Goal: Task Accomplishment & Management: Complete application form

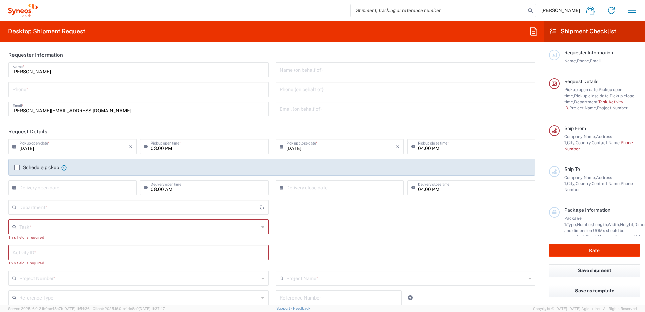
type input "[GEOGRAPHIC_DATA]"
type input "Syneos Health d.o.o. [GEOGRAPHIC_DATA]-[GEOGRAPHIC_DATA]"
type input "4510"
click at [17, 169] on label "Schedule pickup" at bounding box center [36, 167] width 45 height 5
click at [17, 167] on input "Schedule pickup" at bounding box center [17, 167] width 0 height 0
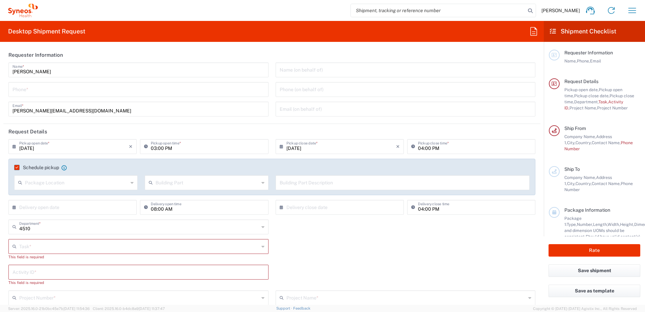
click at [50, 189] on div "Package Location" at bounding box center [75, 182] width 123 height 15
click at [52, 182] on input "text" at bounding box center [76, 182] width 103 height 12
click at [52, 199] on span "Front" at bounding box center [75, 197] width 121 height 10
type input "Front"
click at [181, 186] on input "text" at bounding box center [206, 182] width 103 height 12
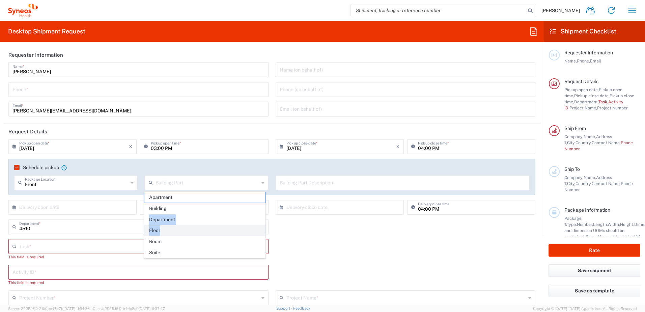
drag, startPoint x: 180, startPoint y: 208, endPoint x: 163, endPoint y: 229, distance: 26.9
click at [163, 229] on ul "Apartment Building Department Floor Room Suite" at bounding box center [205, 224] width 122 height 66
click at [160, 232] on span "Floor" at bounding box center [204, 230] width 121 height 10
type input "Floor"
click at [305, 187] on input "text" at bounding box center [402, 182] width 246 height 12
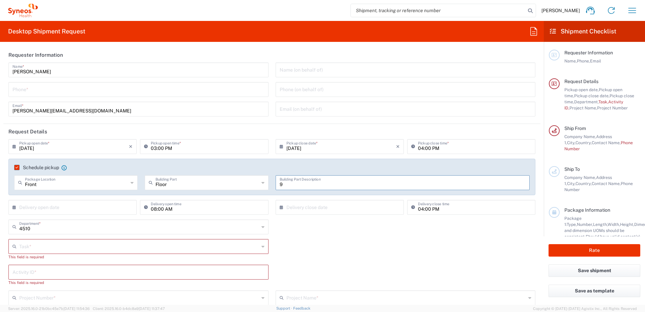
type input "9"
click at [77, 209] on input "text" at bounding box center [74, 207] width 110 height 12
drag, startPoint x: 74, startPoint y: 137, endPoint x: 76, endPoint y: 134, distance: 3.8
click at [74, 137] on header "Request Details" at bounding box center [271, 131] width 537 height 15
click at [34, 146] on input "[DATE]" at bounding box center [74, 146] width 110 height 12
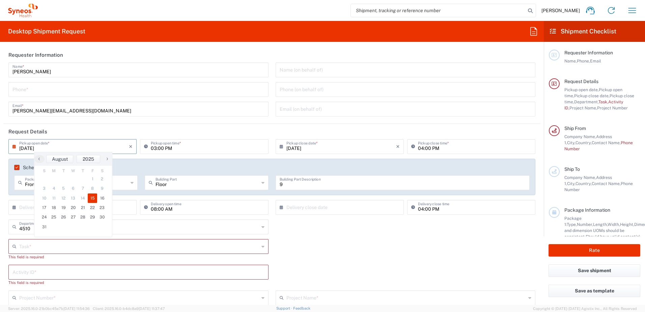
click at [63, 128] on header "Request Details" at bounding box center [271, 131] width 537 height 15
click at [19, 92] on input "tel" at bounding box center [138, 89] width 252 height 12
type input ")"
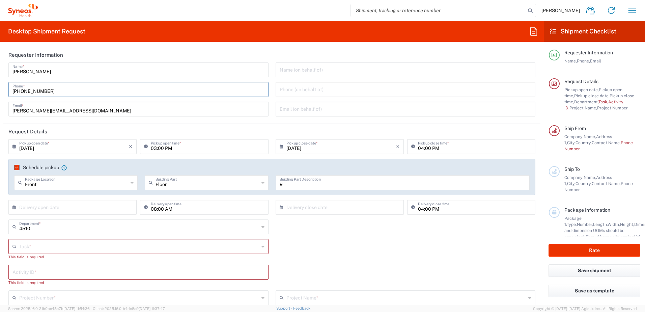
type input "[PHONE_NUMBER]"
drag, startPoint x: 44, startPoint y: 261, endPoint x: 51, endPoint y: 251, distance: 12.2
click at [45, 260] on div "Task * Break/Fix Inventory Transfer New Hire Other Refresh This field is requir…" at bounding box center [138, 252] width 267 height 26
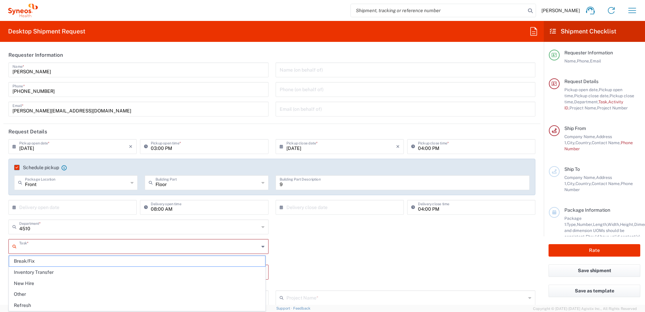
click at [51, 251] on input "text" at bounding box center [139, 246] width 240 height 12
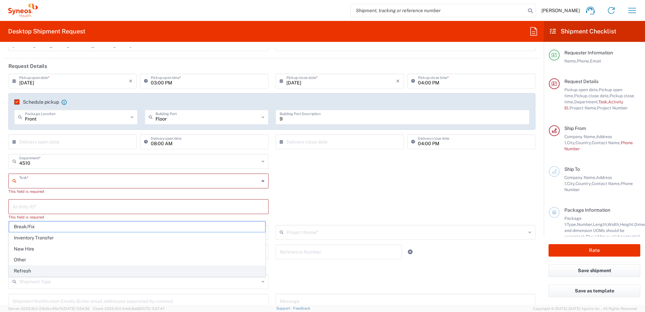
scroll to position [67, 0]
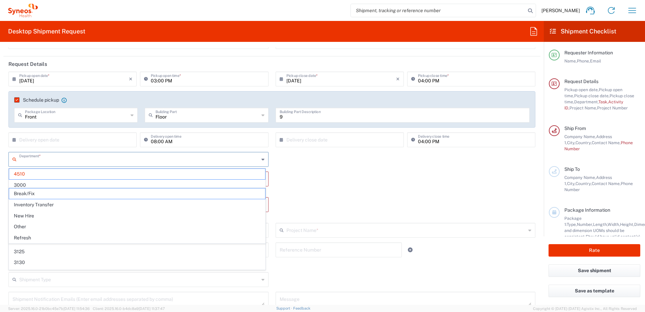
click at [48, 161] on input "text" at bounding box center [139, 159] width 240 height 12
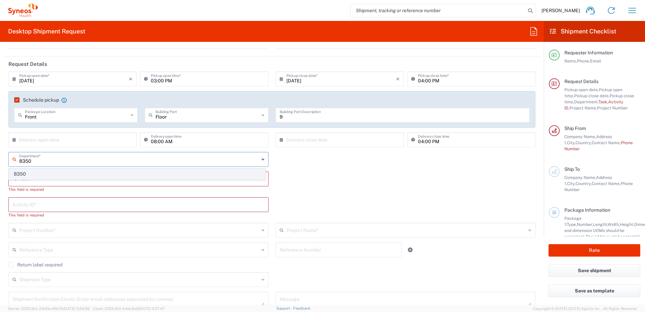
type input "8350"
click at [39, 172] on span "8350" at bounding box center [137, 174] width 256 height 10
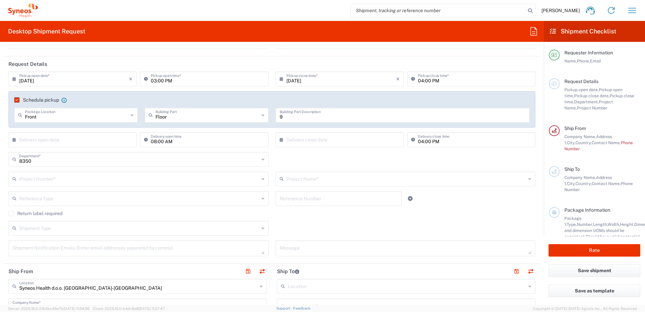
click at [33, 177] on input "text" at bounding box center [139, 178] width 240 height 12
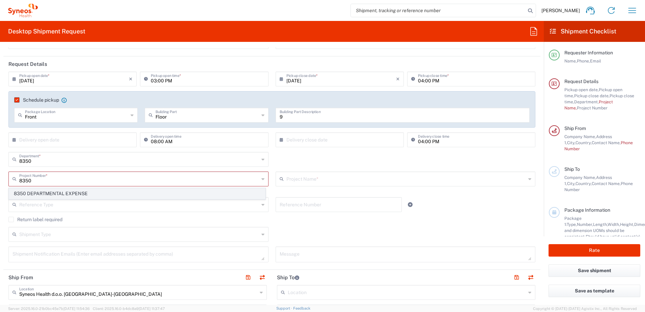
click at [24, 194] on span "8350 DEPARTMENTAL EXPENSE" at bounding box center [137, 193] width 256 height 10
type input "8350 DEPARTMENTAL EXPENSE"
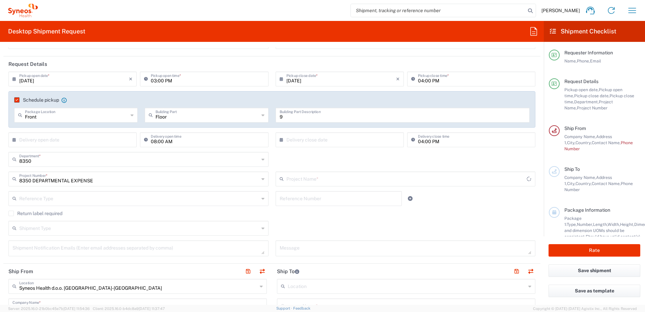
type input "8350 DEPARTMENTAL EXPENSE"
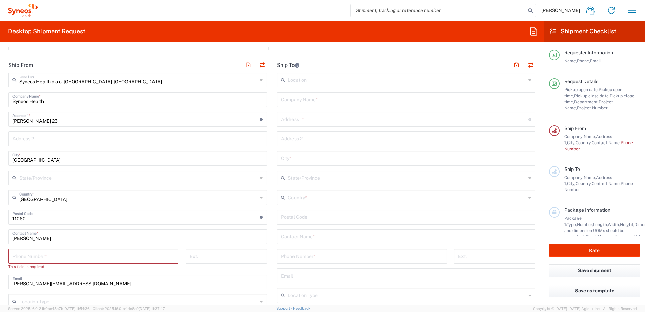
scroll to position [303, 0]
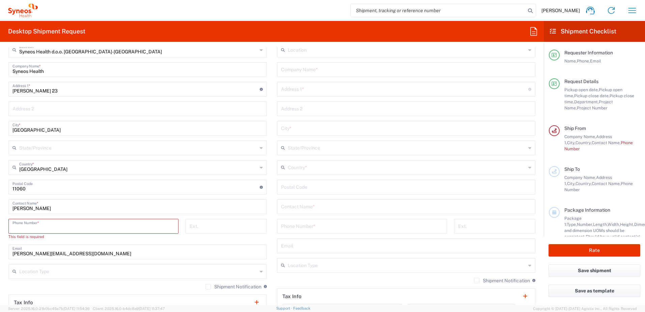
click at [53, 228] on input "tel" at bounding box center [93, 225] width 162 height 12
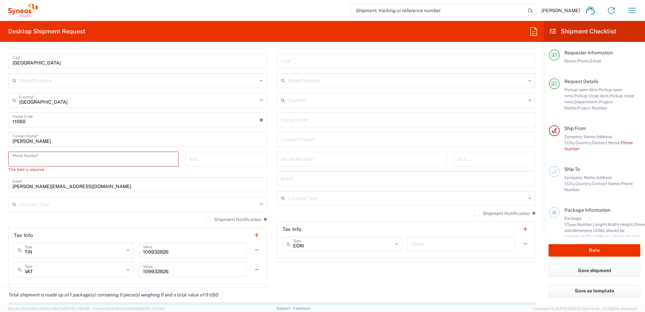
scroll to position [371, 0]
click at [32, 161] on input "tel" at bounding box center [93, 158] width 162 height 12
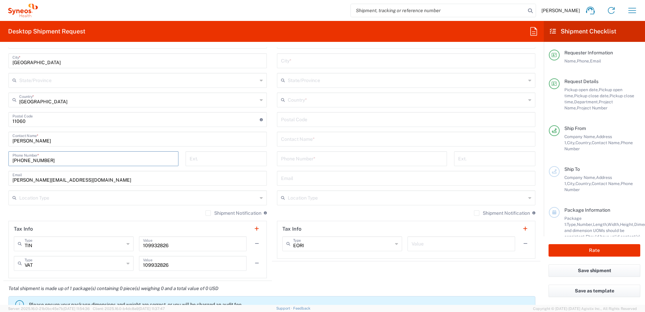
type input "[PHONE_NUMBER]"
click at [314, 157] on input "tel" at bounding box center [362, 158] width 162 height 12
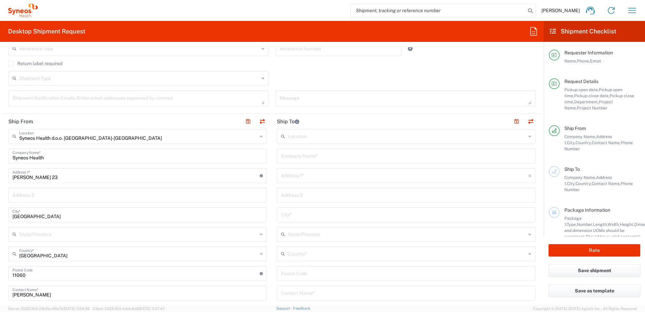
scroll to position [202, 0]
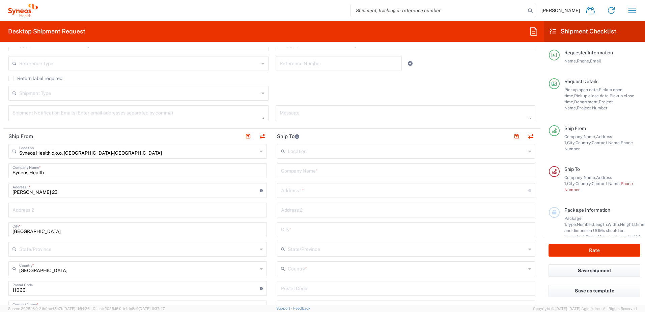
click at [298, 158] on div "Location" at bounding box center [406, 151] width 258 height 15
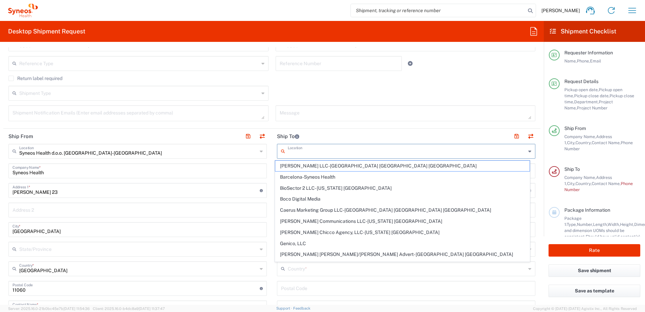
click at [302, 149] on input "text" at bounding box center [407, 151] width 238 height 12
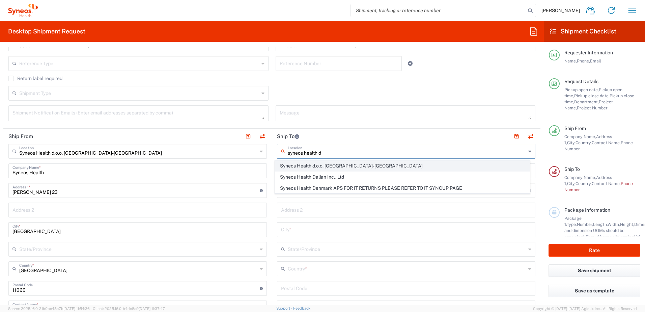
click at [306, 163] on span "Syneos Health d.o.o. [GEOGRAPHIC_DATA]-[GEOGRAPHIC_DATA]" at bounding box center [402, 165] width 255 height 10
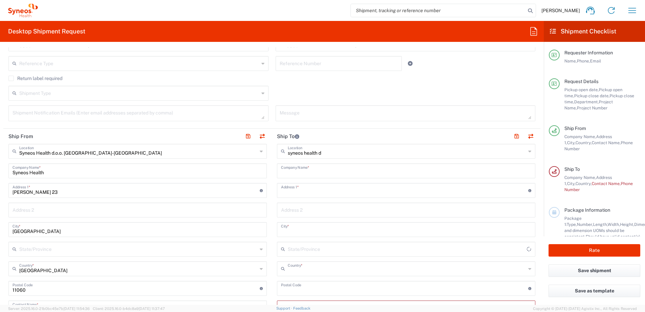
type input "Syneos Health d.o.o. [GEOGRAPHIC_DATA]-[GEOGRAPHIC_DATA]"
type input "Syneos Health d.o.o. [GEOGRAPHIC_DATA]"
type input "[PERSON_NAME] 23"
type input "[GEOGRAPHIC_DATA]"
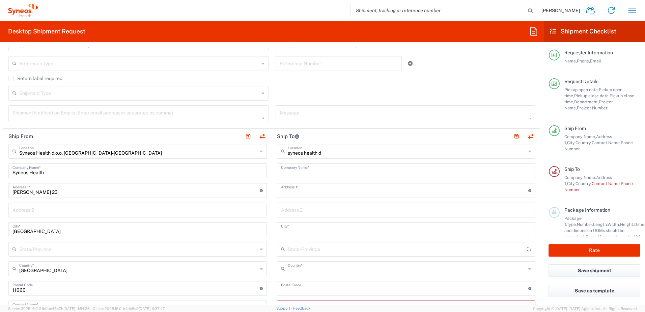
type input "11060"
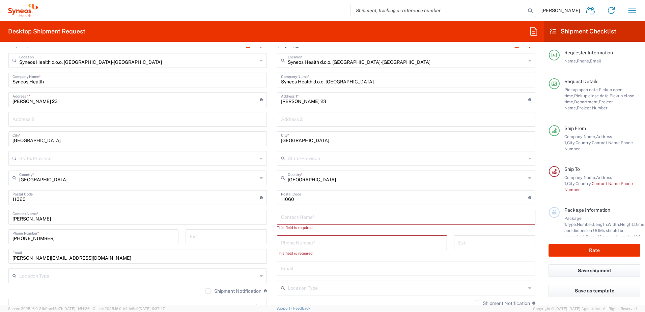
scroll to position [303, 0]
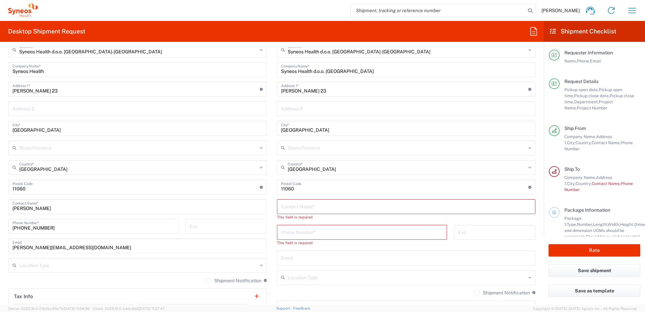
click at [310, 207] on input "text" at bounding box center [406, 206] width 250 height 12
type input "[PERSON_NAME]"
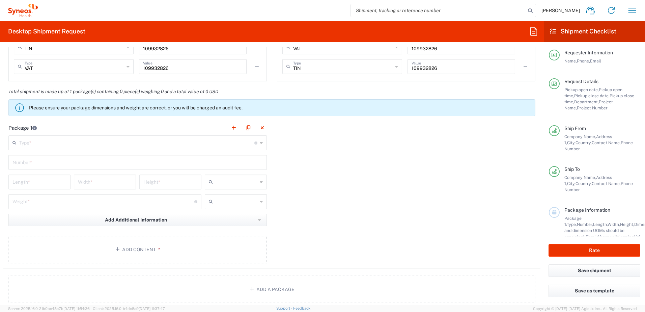
scroll to position [573, 0]
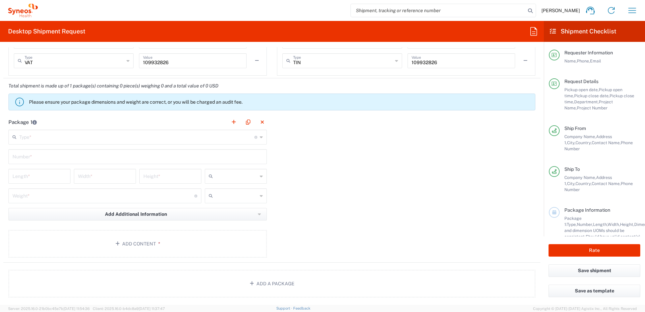
type input "[PHONE_NUMBER]"
click at [29, 133] on input "text" at bounding box center [136, 136] width 235 height 12
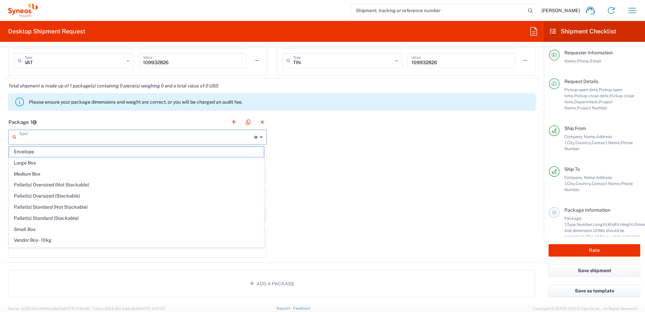
click at [29, 149] on span "Envelope" at bounding box center [136, 151] width 255 height 10
type input "Envelope"
type input "1"
type input "9.5"
type input "12.5"
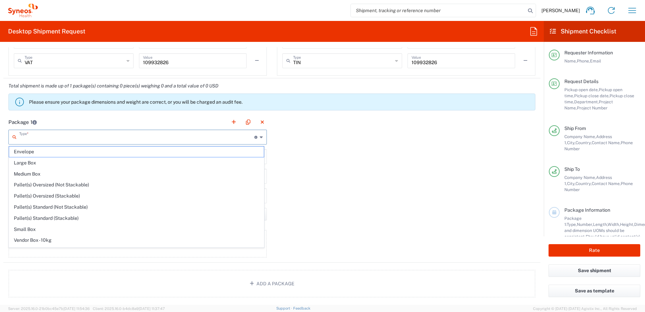
type input "0.25"
type input "in"
type input "0.45"
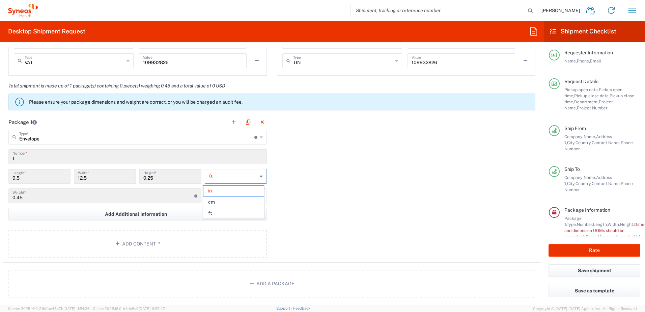
click at [227, 178] on input "text" at bounding box center [236, 176] width 42 height 11
click at [219, 203] on span "cm" at bounding box center [233, 202] width 60 height 10
type input "24.13"
type input "31.75"
type input "0.64"
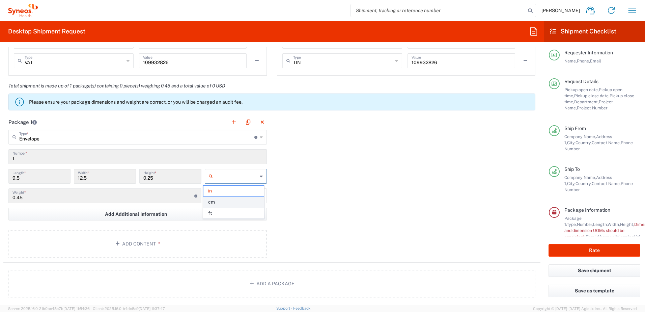
type input "cm"
click at [194, 198] on agx-control-info "Total weight of package(s) in pounds or kilograms" at bounding box center [195, 195] width 3 height 11
click at [224, 195] on input "text" at bounding box center [236, 195] width 42 height 11
click at [216, 212] on span "kgs" at bounding box center [233, 210] width 60 height 10
type input "kgs"
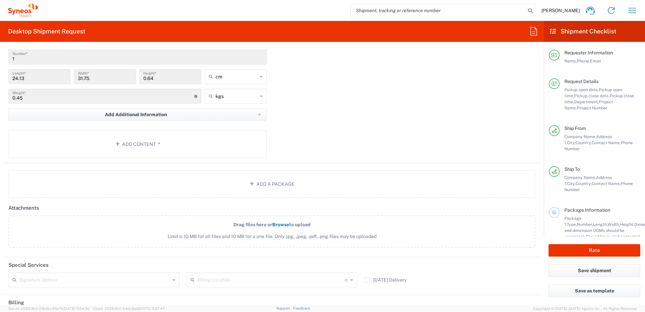
scroll to position [674, 0]
click at [109, 138] on button "Add Content *" at bounding box center [137, 142] width 258 height 28
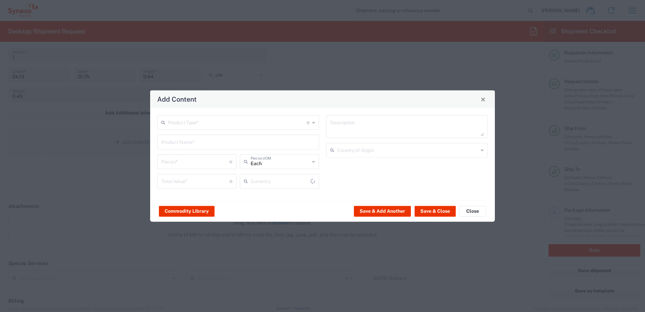
type input "US Dollar"
click at [204, 118] on input "text" at bounding box center [237, 122] width 139 height 12
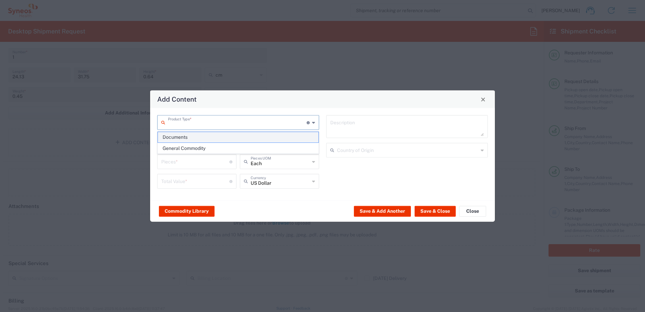
click at [178, 132] on span "Documents" at bounding box center [238, 137] width 160 height 10
type input "Documents"
type input "1"
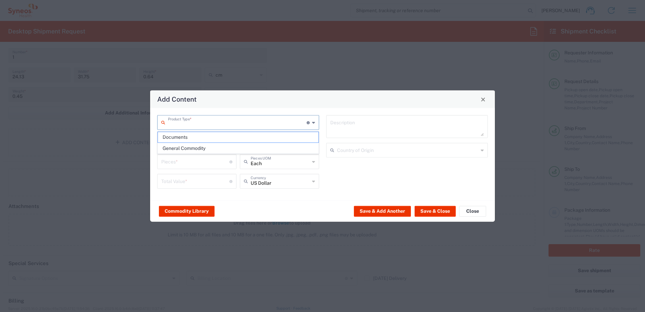
type textarea "Documents"
click at [266, 177] on input "text" at bounding box center [279, 181] width 59 height 12
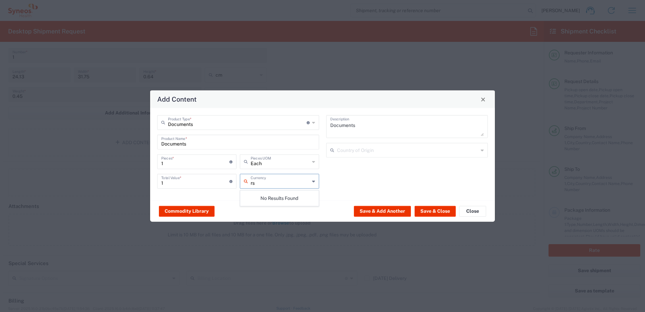
type input "r"
click at [262, 194] on span "Serbian Dinar" at bounding box center [279, 195] width 78 height 10
type input "Serbian Dinar"
click at [440, 211] on button "Save & Close" at bounding box center [434, 210] width 41 height 11
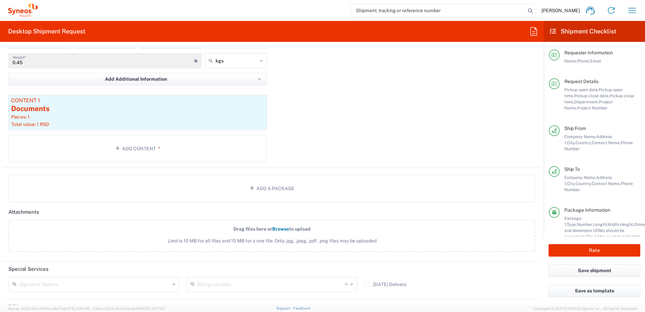
scroll to position [803, 0]
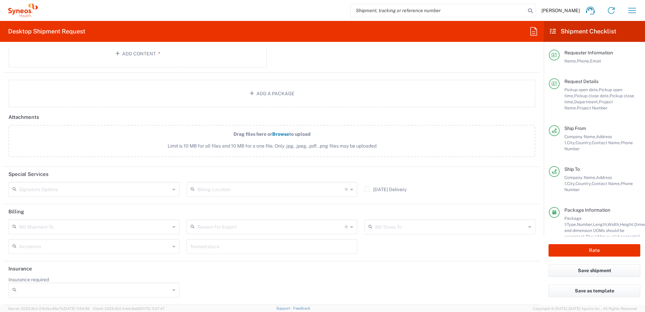
click at [41, 242] on input "text" at bounding box center [94, 246] width 151 height 12
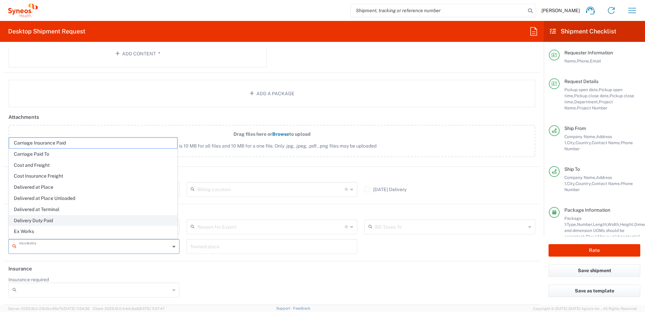
click at [52, 222] on span "Delivery Duty Paid" at bounding box center [93, 220] width 168 height 10
type input "Sender/Shipper"
type input "Delivery Duty Paid"
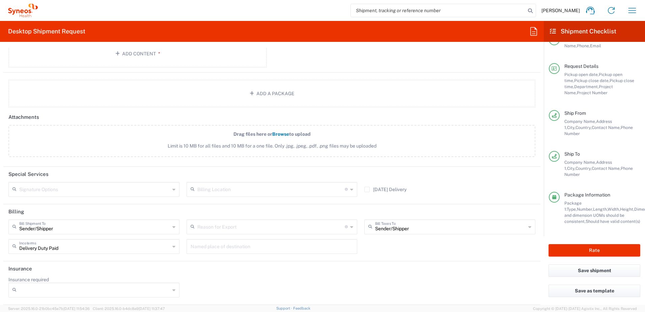
scroll to position [24, 0]
click at [605, 251] on button "Rate" at bounding box center [594, 250] width 92 height 12
type input "8350 DEPARTMENTAL EXPENSE"
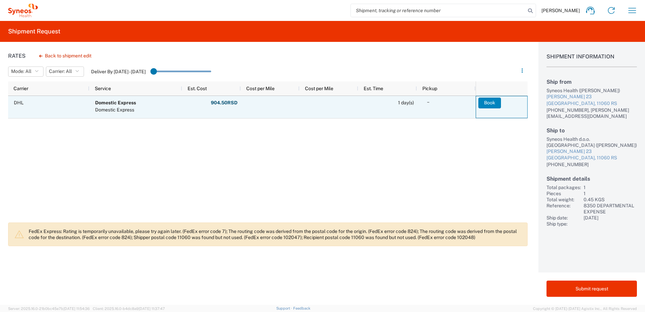
click at [490, 101] on button "Book" at bounding box center [489, 102] width 23 height 11
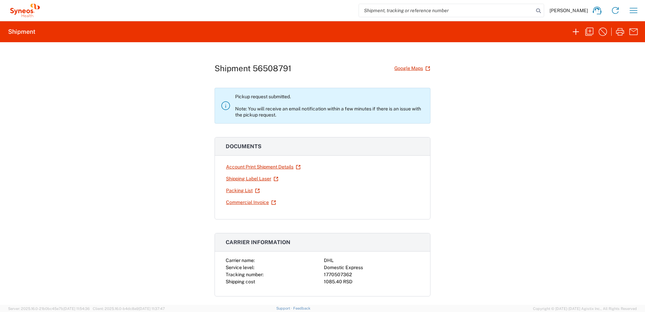
click at [573, 138] on div "Shipment 56508791 Google Maps Pickup request submitted. Note: You will receive …" at bounding box center [322, 173] width 645 height 262
click at [601, 32] on icon "button" at bounding box center [602, 31] width 11 height 11
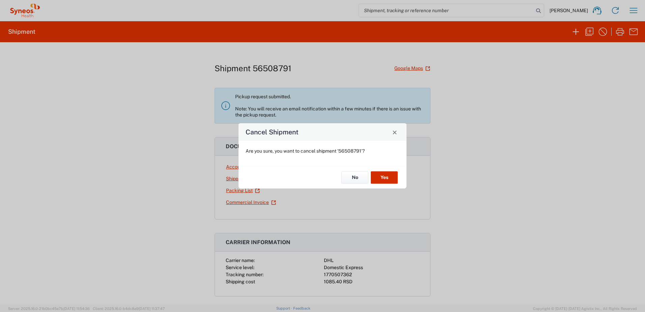
click at [390, 177] on button "Yes" at bounding box center [384, 177] width 27 height 12
